Goal: Task Accomplishment & Management: Complete application form

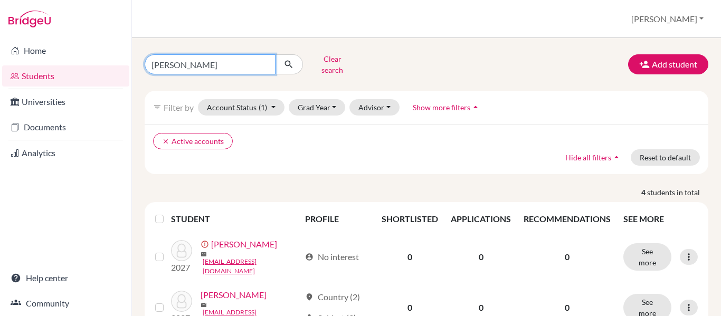
click at [197, 60] on input "valladares" at bounding box center [210, 64] width 131 height 20
type input "v"
type input "chavarria"
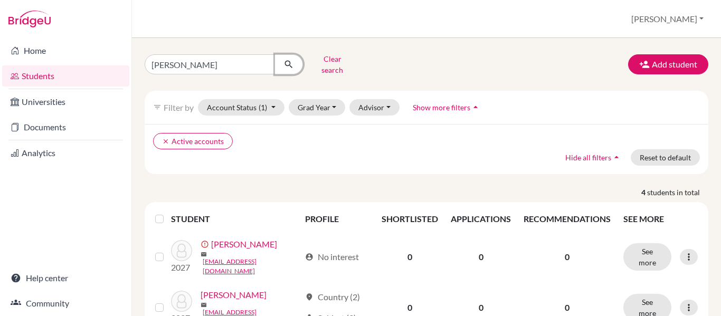
click at [291, 60] on icon "submit" at bounding box center [288, 64] width 11 height 11
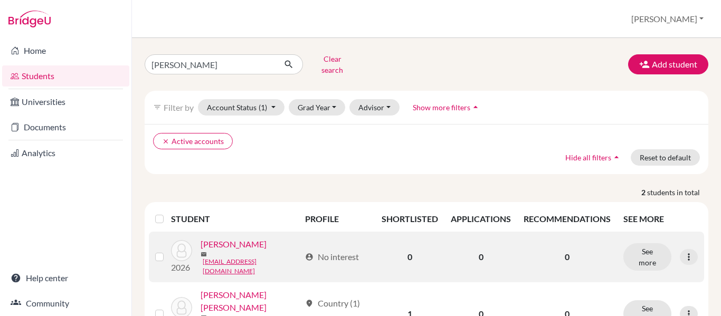
click at [230, 241] on link "Chavarria, Angelica" at bounding box center [234, 244] width 66 height 13
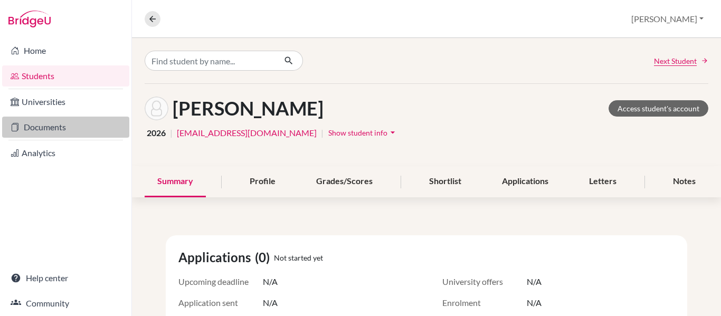
click at [36, 130] on link "Documents" at bounding box center [65, 127] width 127 height 21
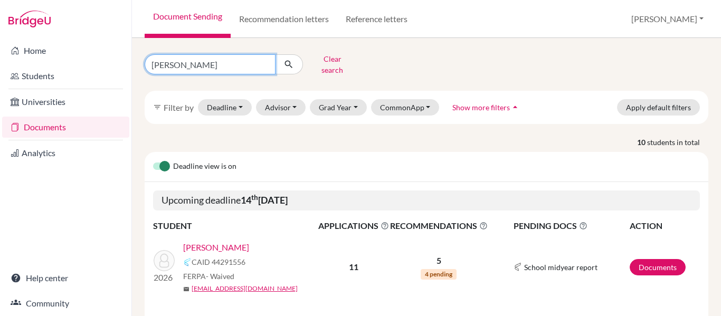
click at [181, 59] on input "garcia" at bounding box center [210, 64] width 131 height 20
click button "submit" at bounding box center [289, 64] width 28 height 20
click at [184, 59] on input "garcia" at bounding box center [210, 64] width 131 height 20
type input "g"
type input "chavarria"
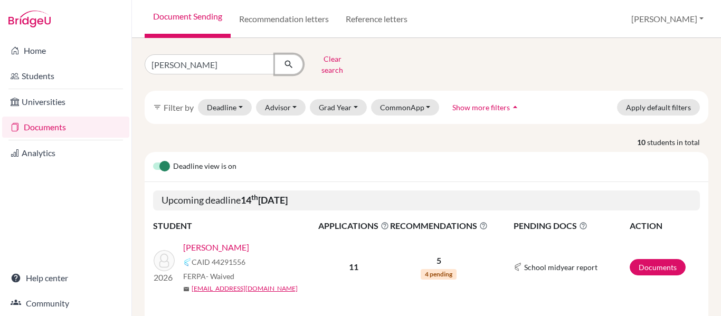
click at [291, 61] on icon "submit" at bounding box center [288, 64] width 11 height 11
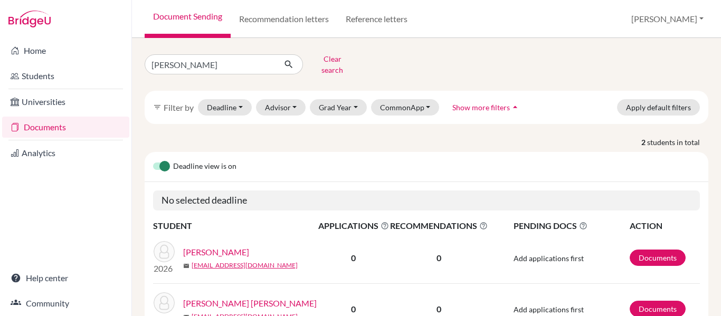
click at [226, 246] on link "Chavarria, Angelica" at bounding box center [216, 252] width 66 height 13
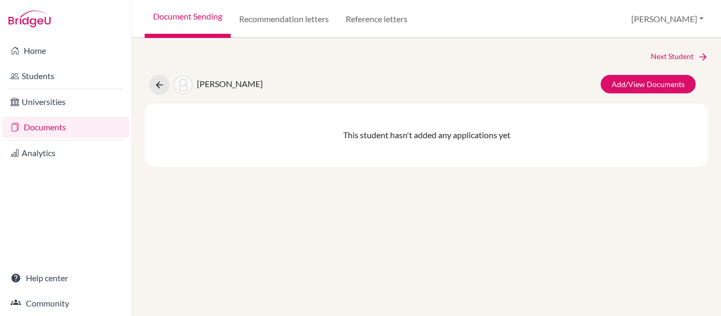
click at [449, 175] on div "Next Student Chavarria, Angelica Add/View Documents This student hasn't added a…" at bounding box center [426, 177] width 589 height 278
click at [660, 90] on link "Add/View Documents" at bounding box center [648, 84] width 95 height 18
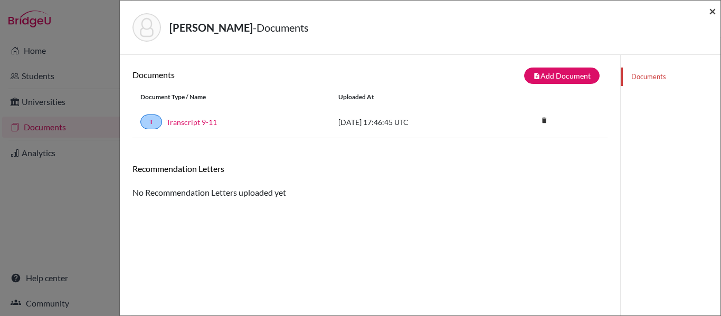
click at [710, 11] on span "×" at bounding box center [712, 10] width 7 height 15
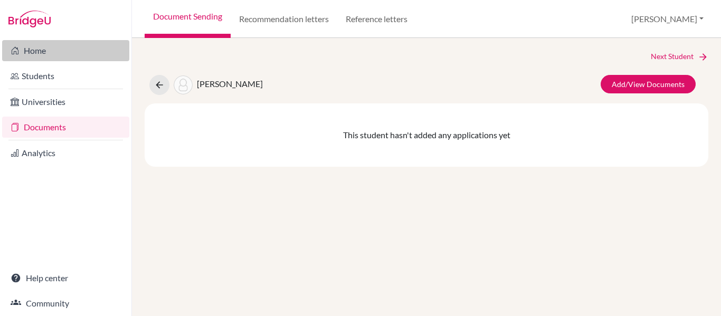
click at [36, 48] on link "Home" at bounding box center [65, 50] width 127 height 21
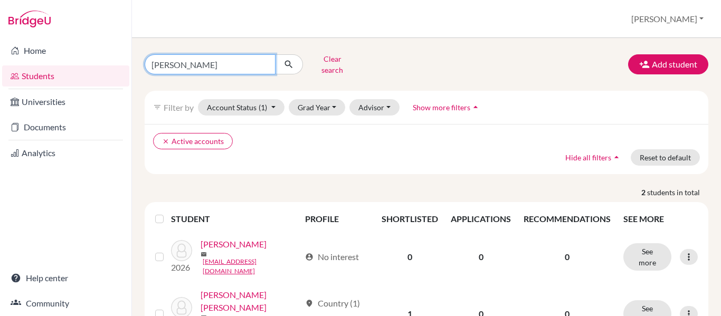
click at [209, 58] on input "[PERSON_NAME]" at bounding box center [210, 64] width 131 height 20
type input "c"
type input "chinchilla"
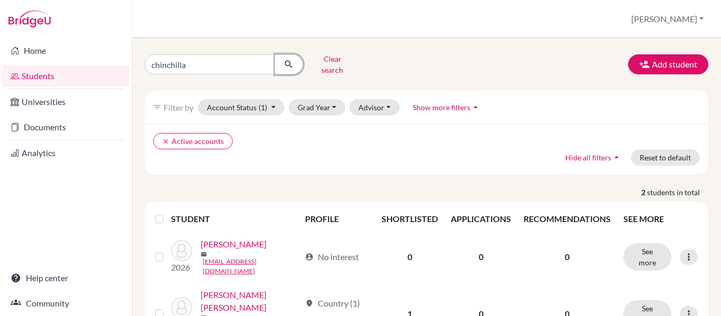
click at [290, 61] on icon "submit" at bounding box center [288, 64] width 11 height 11
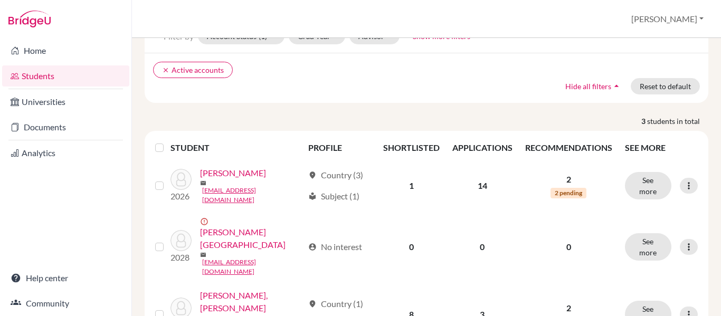
scroll to position [75, 0]
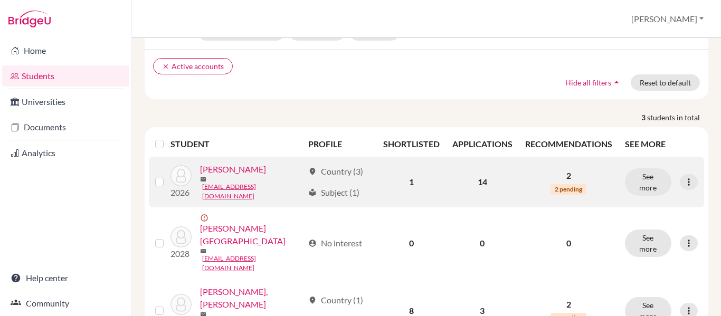
click at [252, 166] on link "[PERSON_NAME]" at bounding box center [233, 169] width 66 height 13
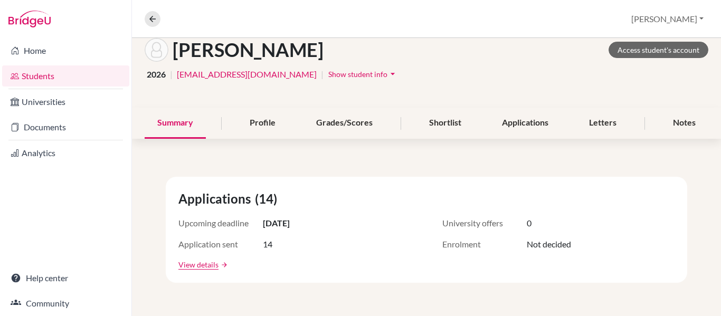
scroll to position [59, 0]
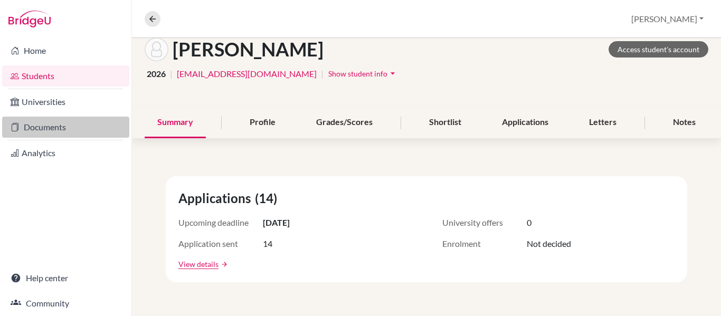
click at [41, 129] on link "Documents" at bounding box center [65, 127] width 127 height 21
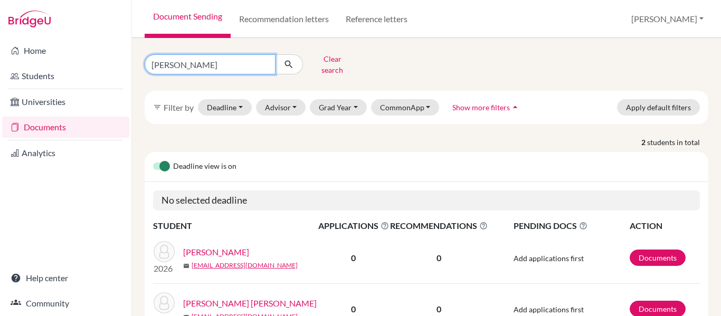
click at [189, 56] on input "[PERSON_NAME]" at bounding box center [210, 64] width 131 height 20
type input "chinchilla"
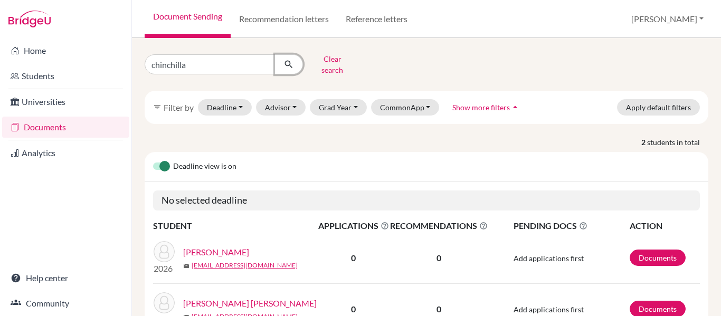
click at [292, 62] on icon "submit" at bounding box center [288, 64] width 11 height 11
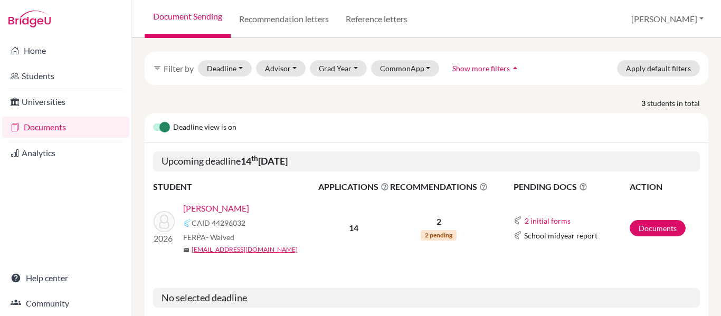
scroll to position [56, 0]
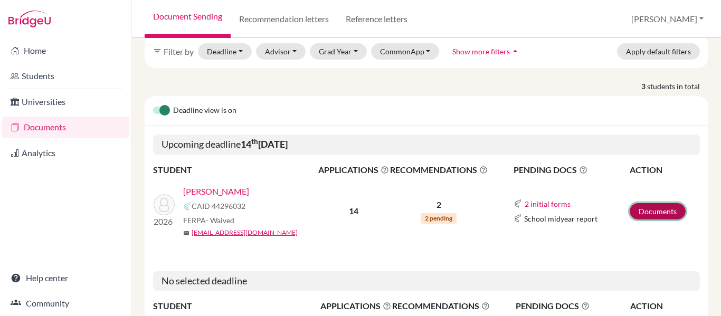
click at [649, 203] on link "Documents" at bounding box center [658, 211] width 56 height 16
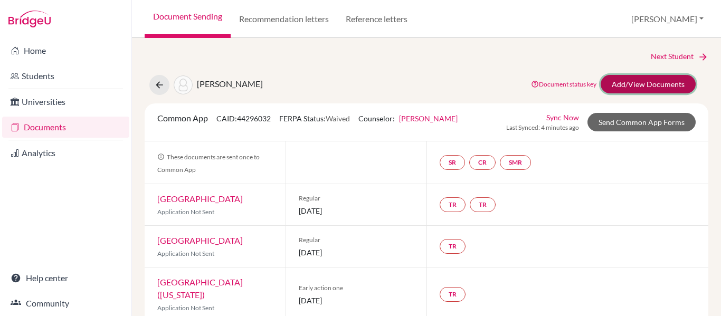
click at [644, 81] on link "Add/View Documents" at bounding box center [648, 84] width 95 height 18
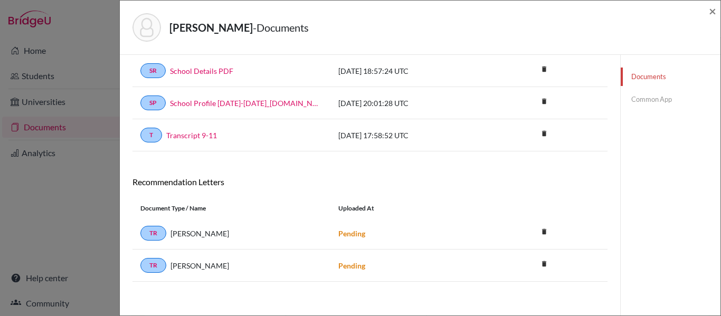
scroll to position [55, 0]
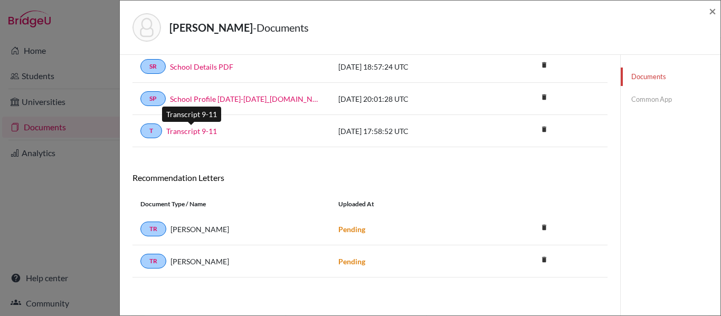
click at [186, 131] on link "Transcript 9-11" at bounding box center [191, 131] width 51 height 11
click at [641, 99] on link "Common App" at bounding box center [671, 99] width 100 height 18
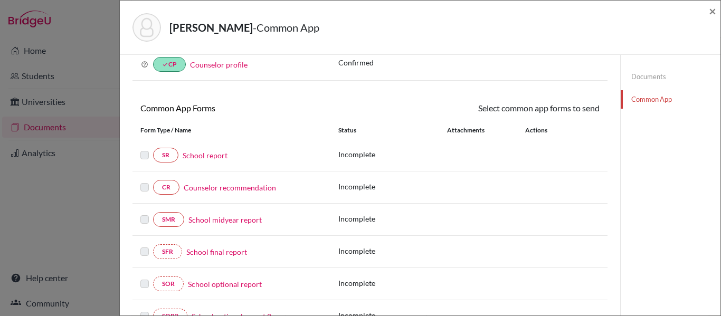
click at [201, 156] on link "School report" at bounding box center [205, 155] width 45 height 11
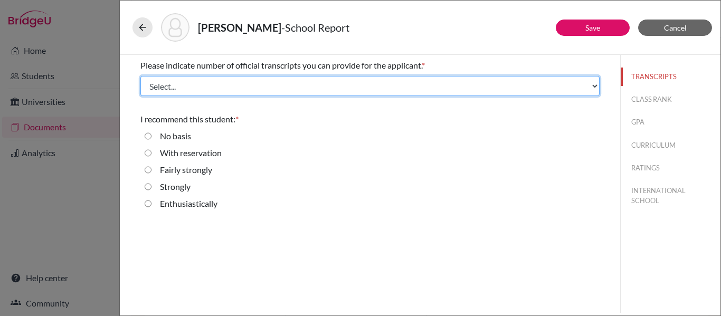
click at [196, 83] on select "Select... 1 2 3 4" at bounding box center [369, 86] width 459 height 20
select select "1"
click at [140, 76] on select "Select... 1 2 3 4" at bounding box center [369, 86] width 459 height 20
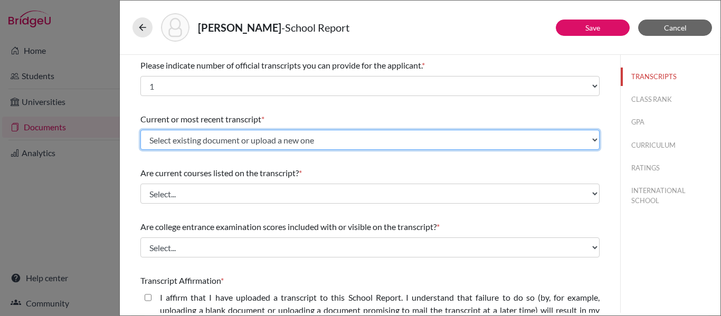
click at [191, 139] on select "Select existing document or upload a new one Transcript 9-11 Upload New File" at bounding box center [369, 140] width 459 height 20
select select "666962"
click at [140, 130] on select "Select existing document or upload a new one Transcript 9-11 Upload New File" at bounding box center [369, 140] width 459 height 20
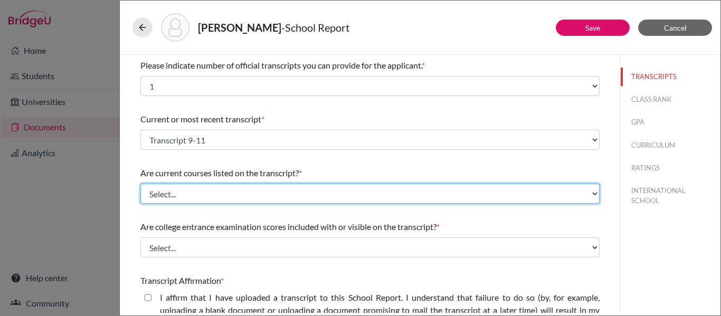
click at [180, 188] on select "Select... Yes No" at bounding box center [369, 194] width 459 height 20
select select "0"
click at [140, 184] on select "Select... Yes No" at bounding box center [369, 194] width 459 height 20
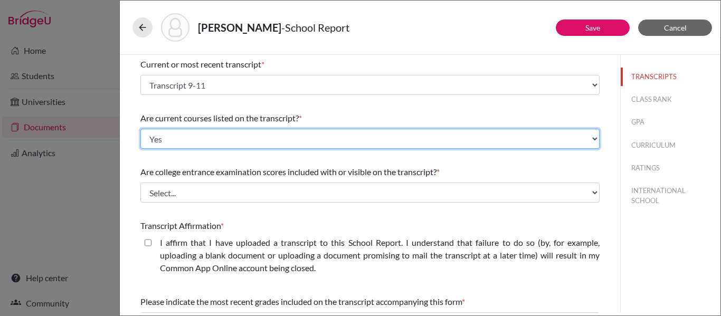
scroll to position [58, 0]
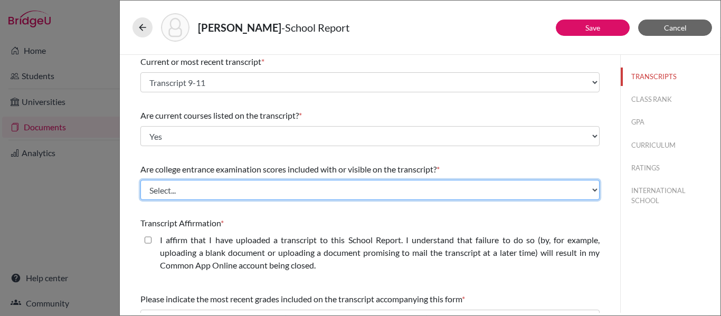
click at [194, 189] on select "Select... Yes No" at bounding box center [369, 190] width 459 height 20
select select "1"
click at [140, 180] on select "Select... Yes No" at bounding box center [369, 190] width 459 height 20
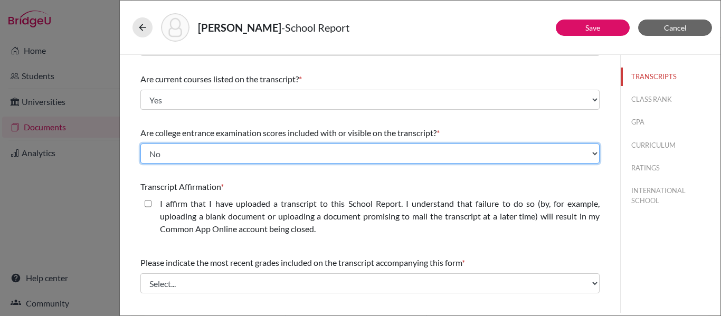
scroll to position [93, 0]
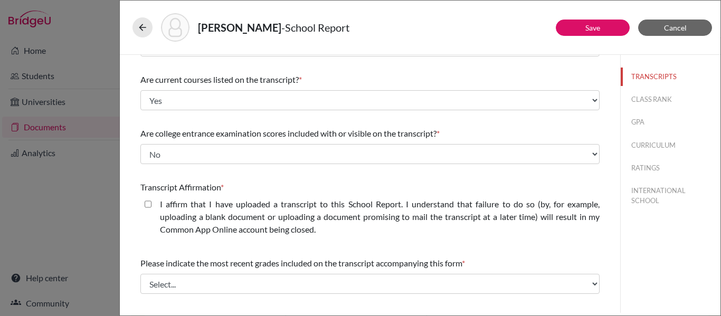
click at [146, 205] on closed\ "I affirm that I have uploaded a transcript to this School Report. I understand …" at bounding box center [148, 204] width 7 height 13
checkbox closed\ "true"
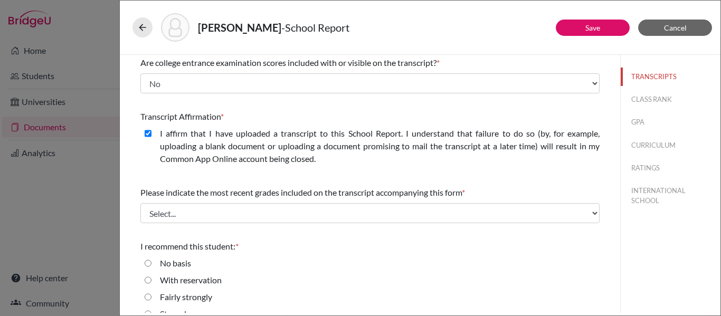
scroll to position [166, 0]
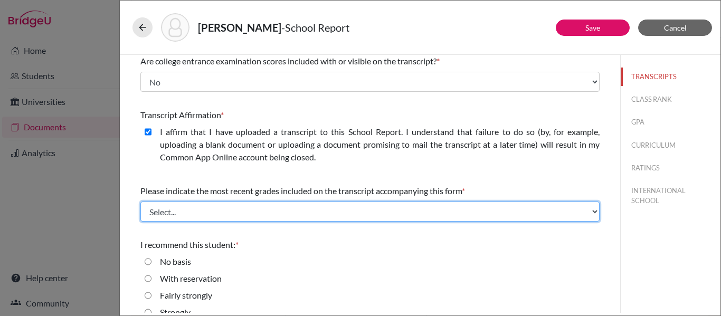
click at [150, 207] on select "Select... Final junior year grades 1st Quarter senior year grades 2nd Quarter/1…" at bounding box center [369, 212] width 459 height 20
select select "0"
click at [140, 202] on select "Select... Final junior year grades 1st Quarter senior year grades 2nd Quarter/1…" at bounding box center [369, 212] width 459 height 20
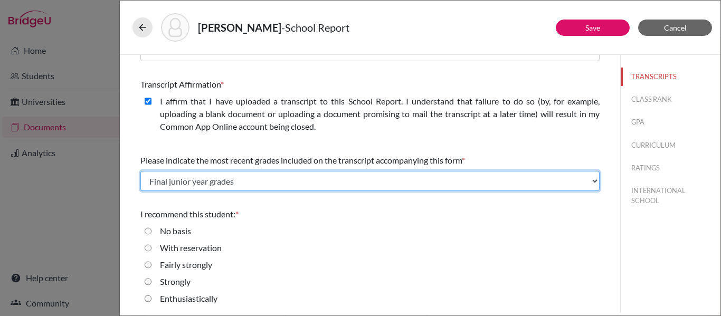
scroll to position [197, 0]
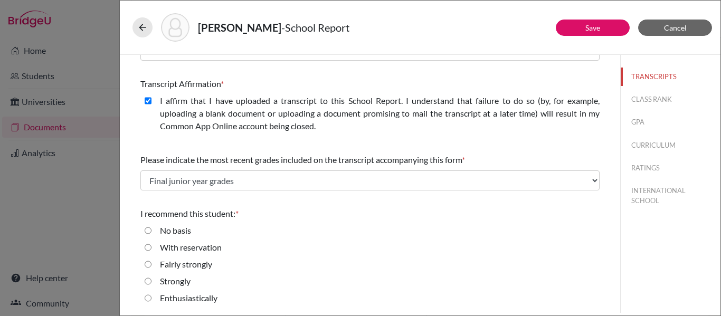
click at [148, 299] on input "Enthusiastically" at bounding box center [148, 298] width 7 height 13
radio input "true"
click at [643, 97] on button "CLASS RANK" at bounding box center [671, 99] width 100 height 18
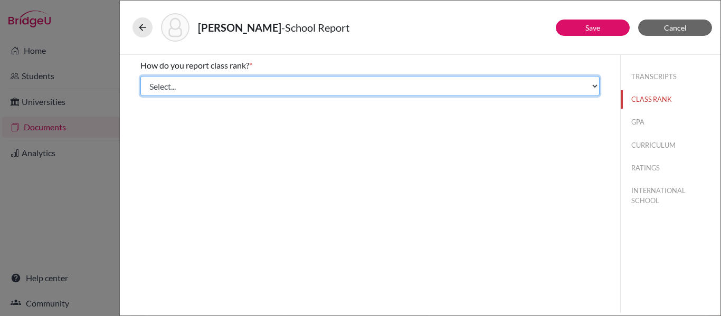
click at [594, 87] on select "Select... Exact Decile Quintile Quartile None" at bounding box center [369, 86] width 459 height 20
select select "5"
click at [140, 76] on select "Select... Exact Decile Quintile Quartile None" at bounding box center [369, 86] width 459 height 20
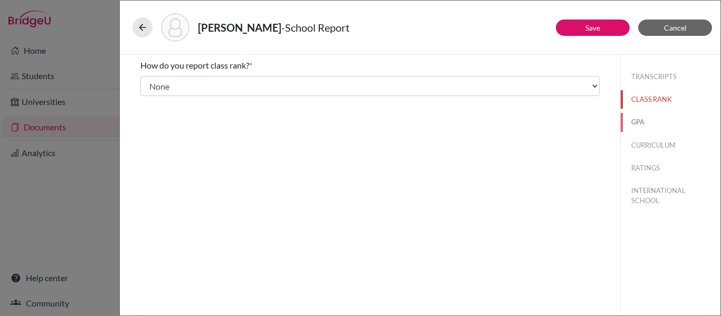
click at [633, 126] on button "GPA" at bounding box center [671, 122] width 100 height 18
click at [146, 82] on input "Yes" at bounding box center [148, 82] width 7 height 13
radio input "true"
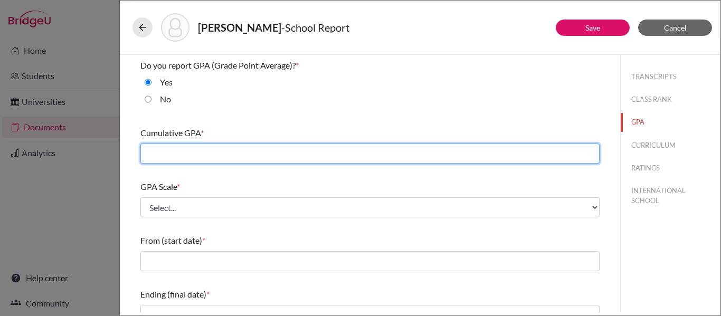
click at [166, 152] on input "text" at bounding box center [369, 154] width 459 height 20
type input "4.02"
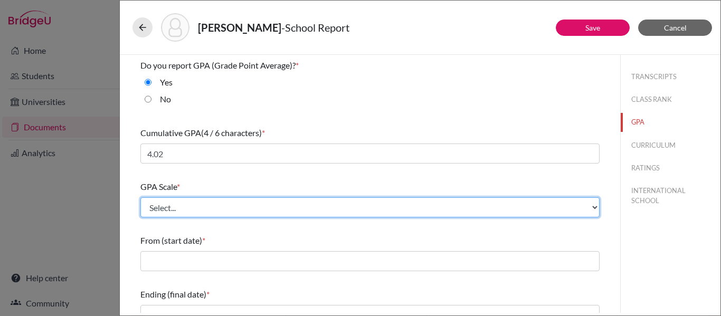
click at [170, 208] on select "Select... 4 5 6 7 8 9 10 11 12 13 14 15 16 17 18 19 20 100" at bounding box center [369, 207] width 459 height 20
select select "4"
click at [140, 197] on select "Select... 4 5 6 7 8 9 10 11 12 13 14 15 16 17 18 19 20 100" at bounding box center [369, 207] width 459 height 20
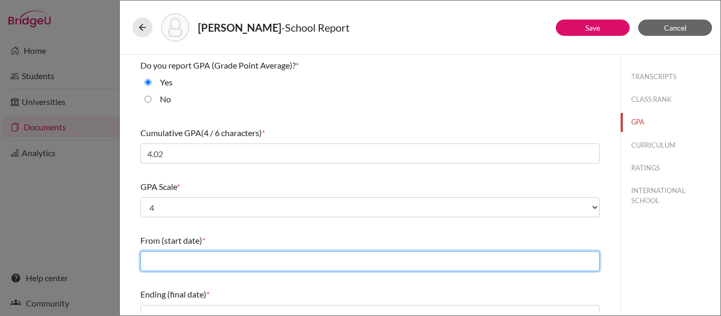
click at [150, 260] on input "text" at bounding box center [369, 261] width 459 height 20
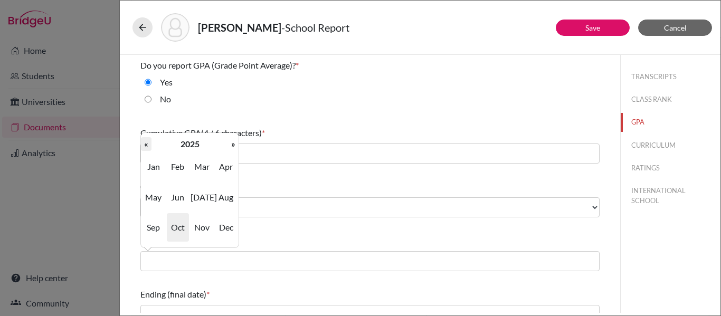
click at [147, 148] on th "«" at bounding box center [146, 144] width 11 height 14
click at [223, 195] on span "Aug" at bounding box center [226, 197] width 22 height 29
type input "08/2022"
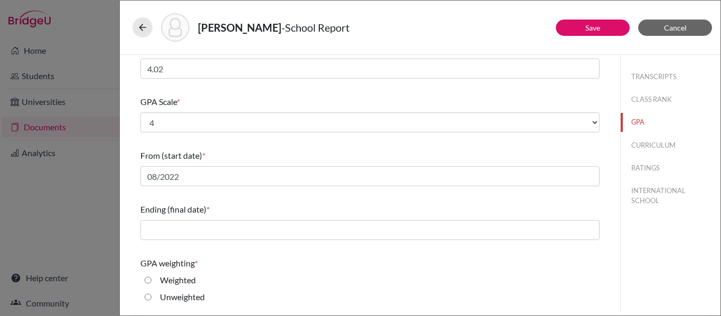
scroll to position [94, 0]
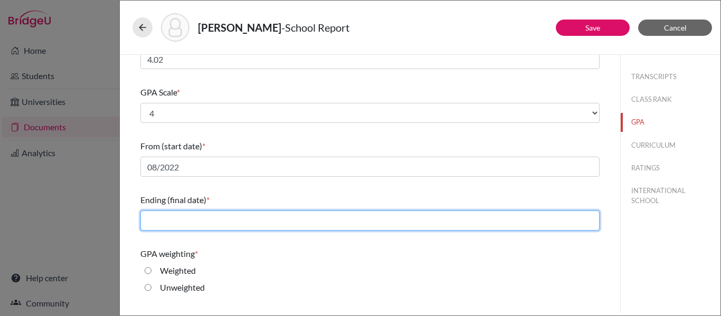
click at [170, 217] on input "text" at bounding box center [369, 221] width 459 height 20
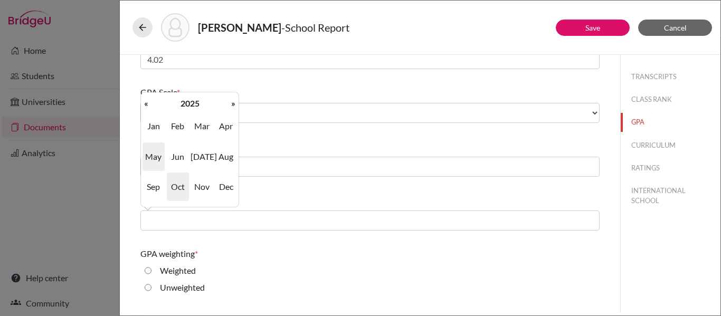
click at [150, 161] on span "May" at bounding box center [154, 157] width 22 height 29
type input "05/2025"
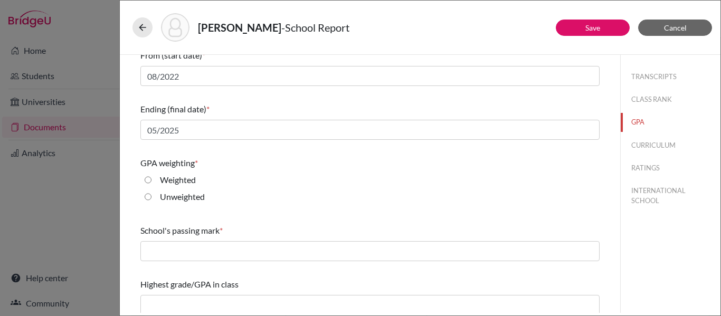
scroll to position [188, 0]
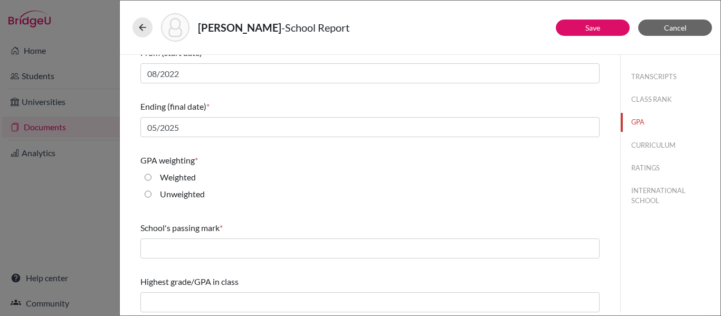
click at [147, 182] on input "Weighted" at bounding box center [148, 177] width 7 height 13
radio input "true"
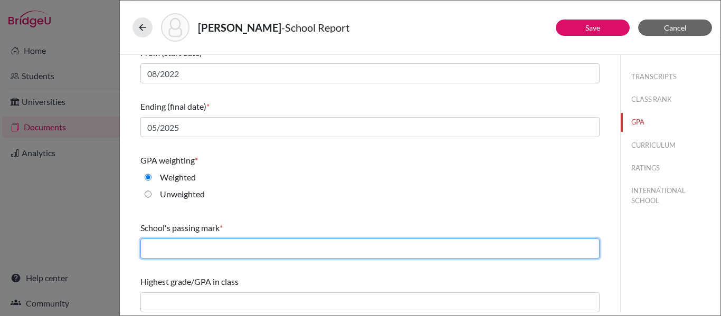
click at [167, 250] on input "text" at bounding box center [369, 249] width 459 height 20
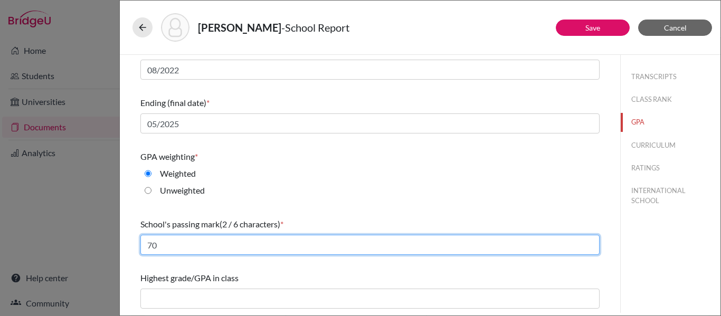
type input "70"
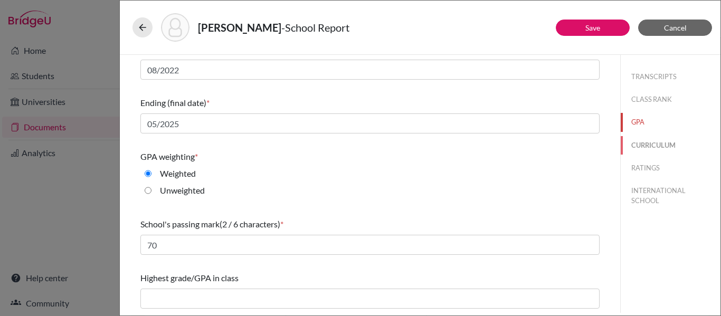
click at [669, 144] on button "CURRICULUM" at bounding box center [671, 145] width 100 height 18
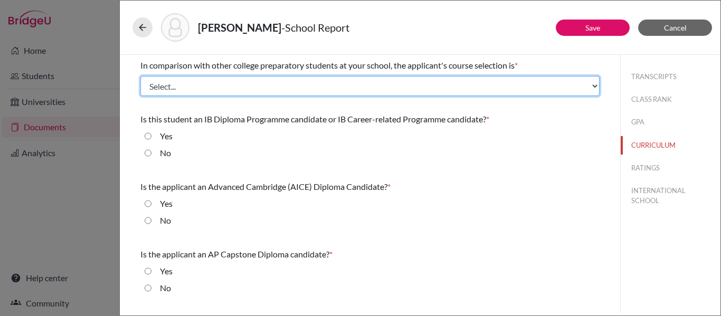
click at [162, 83] on select "Select... Less than demanding Average [PERSON_NAME] Very demanding Most demandi…" at bounding box center [369, 86] width 459 height 20
select select "4"
click at [140, 76] on select "Select... Less than demanding Average [PERSON_NAME] Very demanding Most demandi…" at bounding box center [369, 86] width 459 height 20
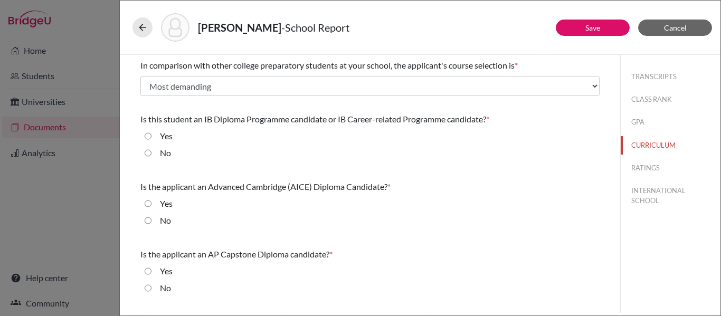
click at [150, 143] on div "Yes" at bounding box center [369, 138] width 459 height 17
click at [151, 135] on div "Yes" at bounding box center [161, 138] width 21 height 17
click at [148, 136] on input "Yes" at bounding box center [148, 136] width 7 height 13
radio input "true"
click at [147, 223] on input "No" at bounding box center [148, 220] width 7 height 13
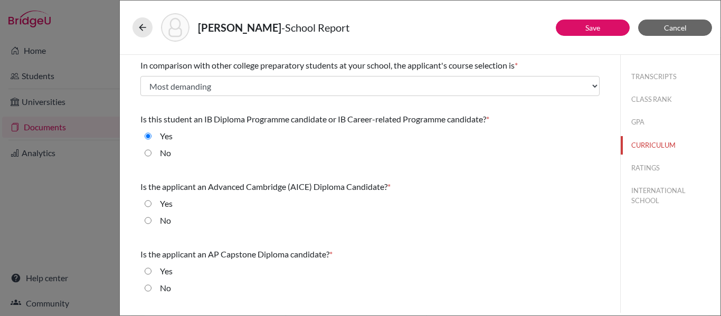
radio input "true"
click at [147, 290] on input "No" at bounding box center [148, 288] width 7 height 13
radio input "true"
click at [650, 167] on button "RATINGS" at bounding box center [671, 168] width 100 height 18
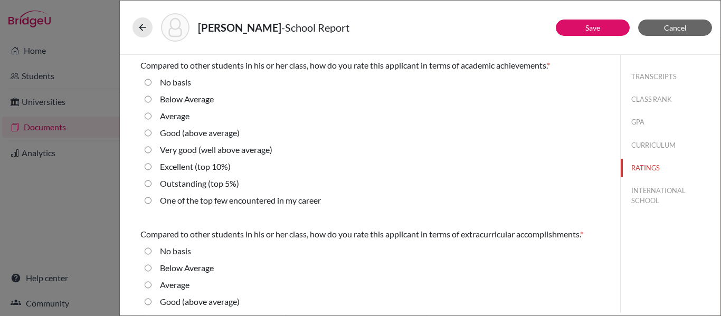
click at [149, 183] on 5\%\) "Outstanding (top 5%)" at bounding box center [148, 183] width 7 height 13
radio 5\%\) "true"
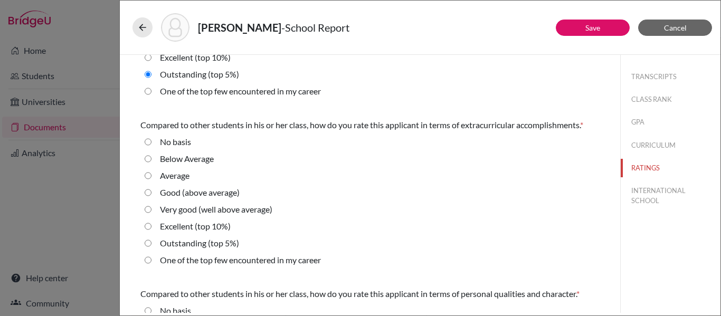
scroll to position [113, 0]
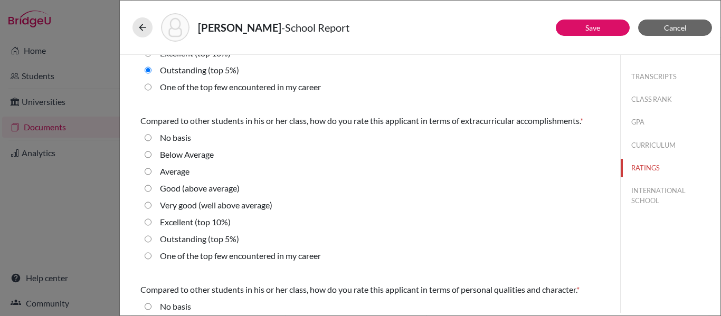
click at [146, 238] on 5\%\) "Outstanding (top 5%)" at bounding box center [148, 239] width 7 height 13
radio 5\%\) "true"
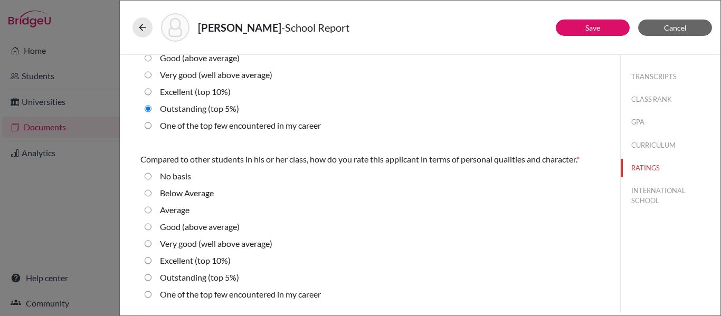
scroll to position [244, 0]
click at [148, 277] on 5\%\) "Outstanding (top 5%)" at bounding box center [148, 277] width 7 height 13
radio 5\%\) "true"
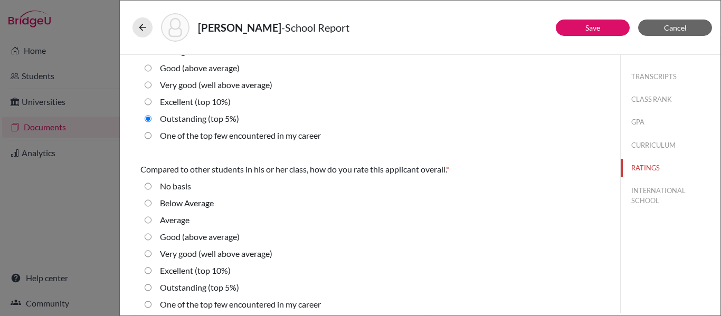
scroll to position [409, 0]
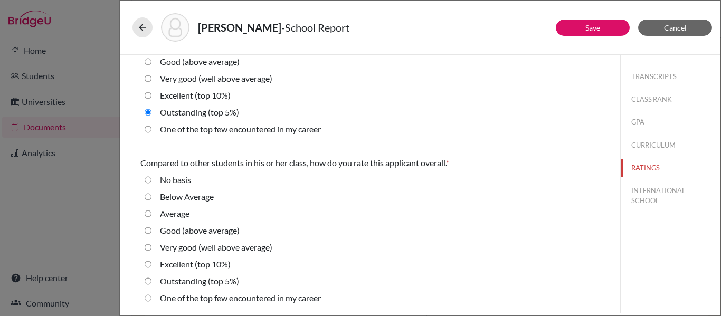
click at [148, 281] on 5\%\) "Outstanding (top 5%)" at bounding box center [148, 281] width 7 height 13
radio 5\%\) "true"
click at [641, 196] on button "INTERNATIONAL SCHOOL" at bounding box center [671, 196] width 100 height 29
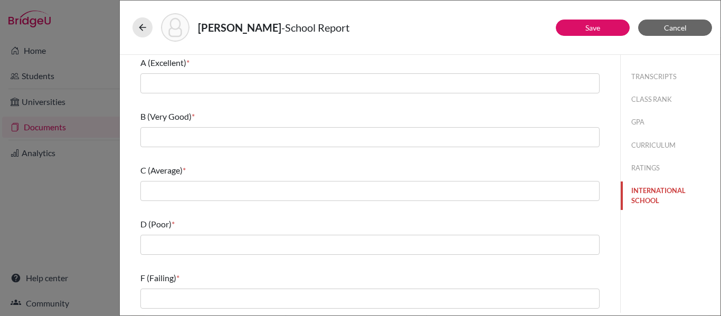
scroll to position [0, 0]
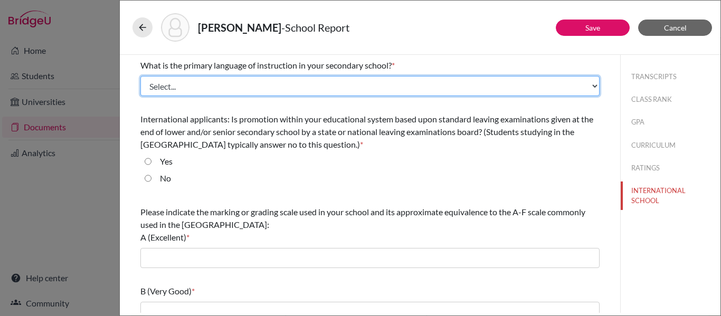
click at [548, 86] on select "Select... Albanian Arabic Armenian Assamese Azerbaijani Belarusian Bengali Bulg…" at bounding box center [369, 86] width 459 height 20
select select "14"
click at [140, 76] on select "Select... Albanian Arabic Armenian Assamese Azerbaijani Belarusian Bengali Bulg…" at bounding box center [369, 86] width 459 height 20
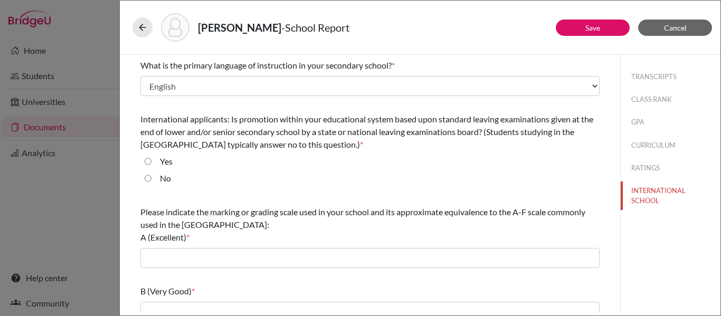
click at [145, 176] on input "No" at bounding box center [148, 178] width 7 height 13
radio input "true"
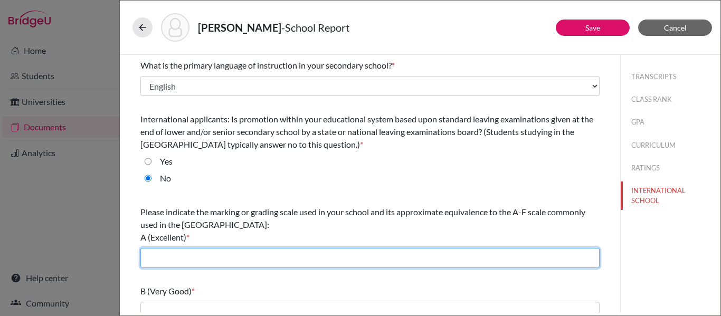
click at [160, 262] on input "text" at bounding box center [369, 258] width 459 height 20
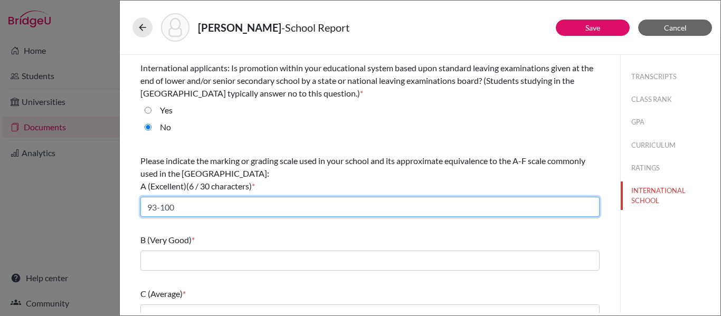
scroll to position [52, 0]
type input "93-100"
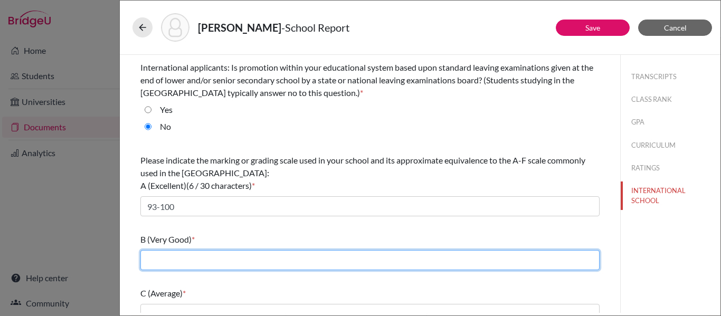
click at [153, 265] on input "text" at bounding box center [369, 260] width 459 height 20
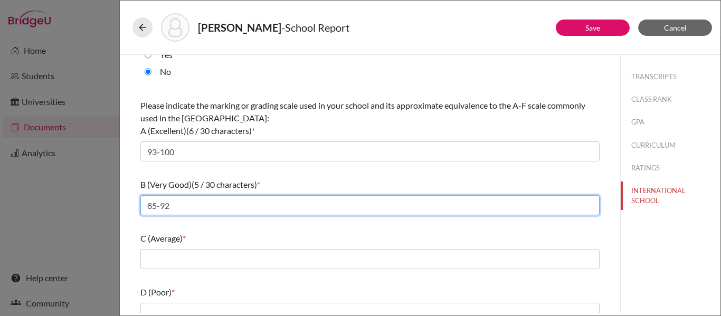
scroll to position [109, 0]
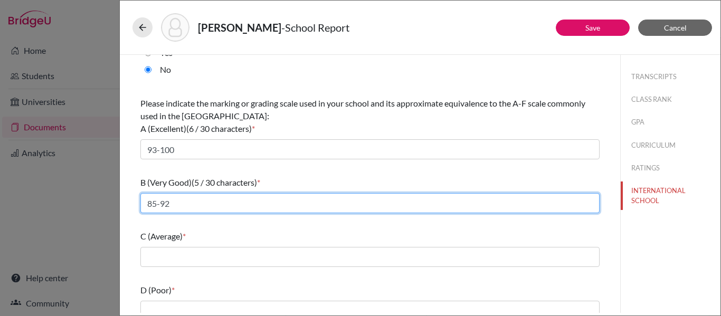
type input "85-92"
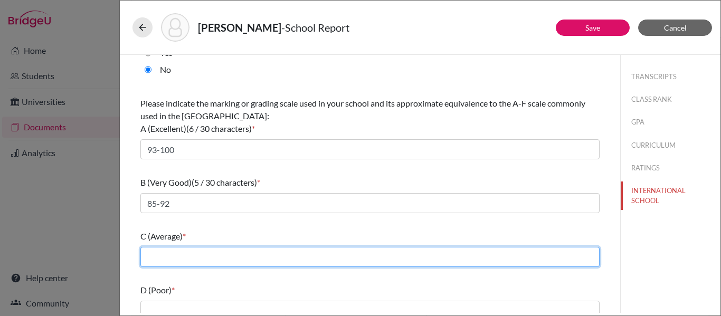
click at [162, 258] on input "text" at bounding box center [369, 257] width 459 height 20
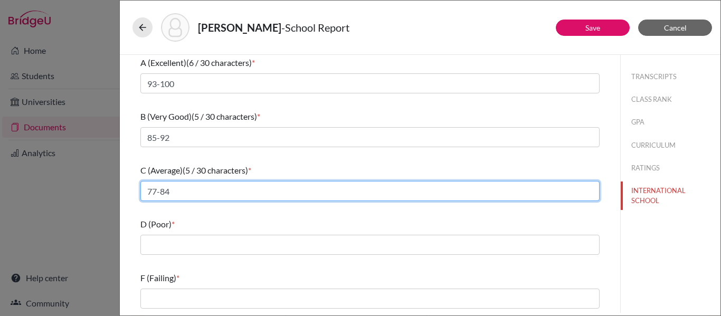
type input "77-84"
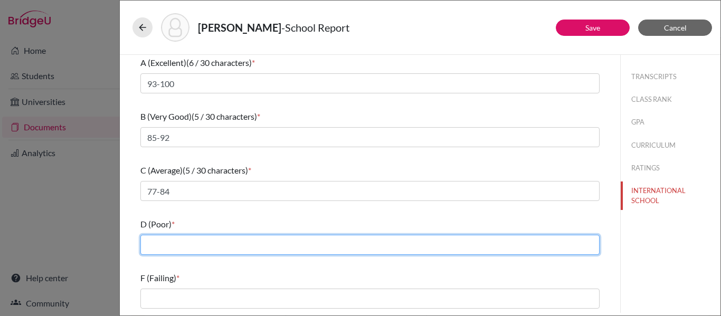
click at [155, 245] on input "text" at bounding box center [369, 245] width 459 height 20
type input "70-76"
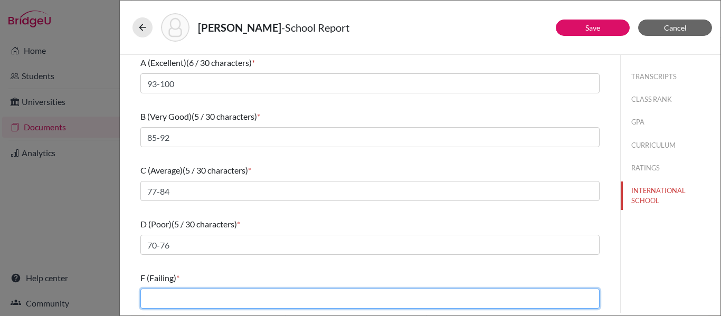
click at [157, 301] on input "text" at bounding box center [369, 299] width 459 height 20
type input "0-69"
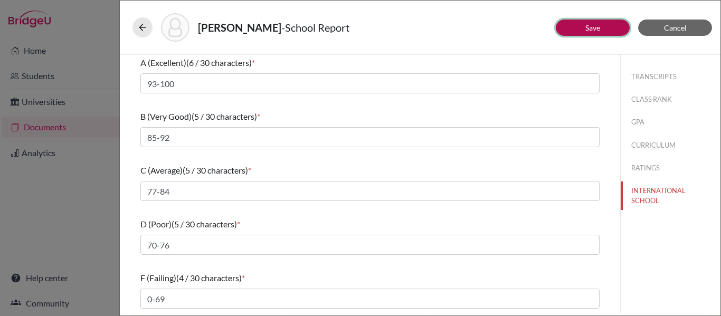
click at [585, 27] on link "Save" at bounding box center [592, 27] width 15 height 9
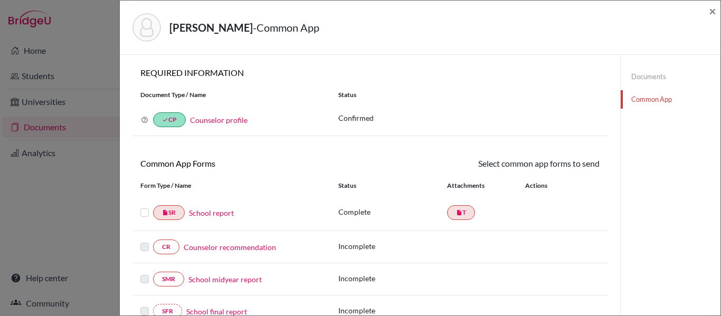
click at [144, 206] on label at bounding box center [144, 206] width 8 height 0
click at [0, 0] on input "checkbox" at bounding box center [0, 0] width 0 height 0
click at [584, 169] on link "Send" at bounding box center [578, 165] width 44 height 16
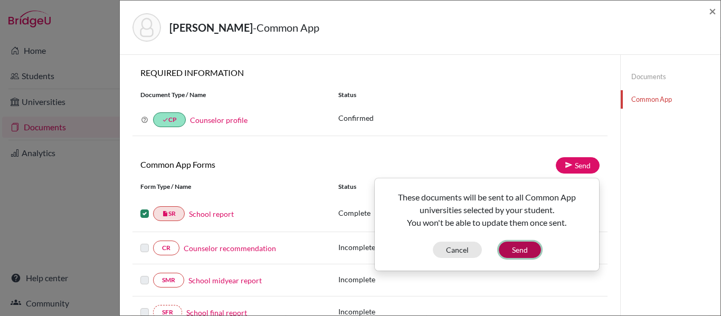
click at [519, 252] on button "Send" at bounding box center [520, 250] width 42 height 16
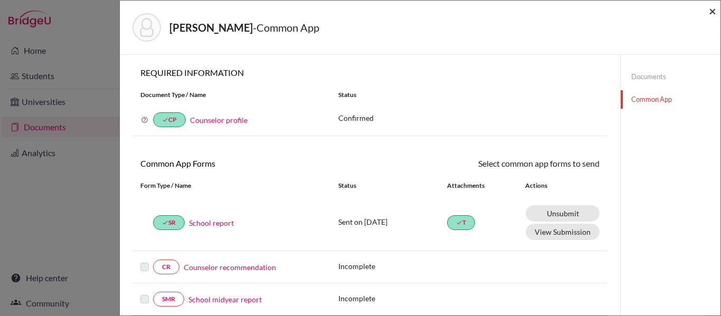
click at [711, 14] on span "×" at bounding box center [712, 10] width 7 height 15
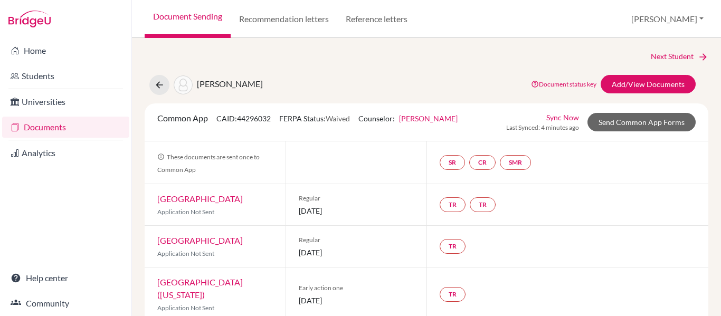
click at [438, 132] on div "Common App CAID: 44296032 FERPA Status: Waived Counselor: [PERSON_NAME] First N…" at bounding box center [307, 122] width 316 height 21
click at [593, 299] on div "TR" at bounding box center [567, 295] width 282 height 54
